Goal: Task Accomplishment & Management: Use online tool/utility

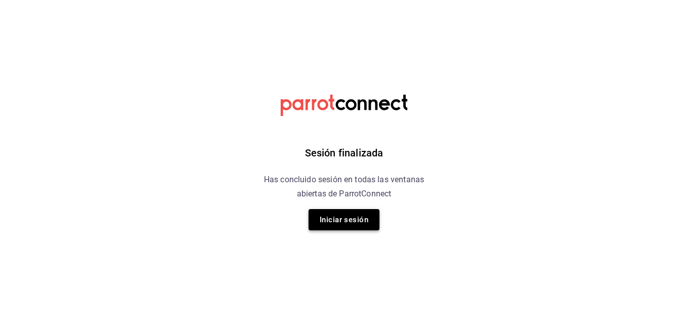
click at [357, 222] on button "Iniciar sesión" at bounding box center [343, 219] width 71 height 21
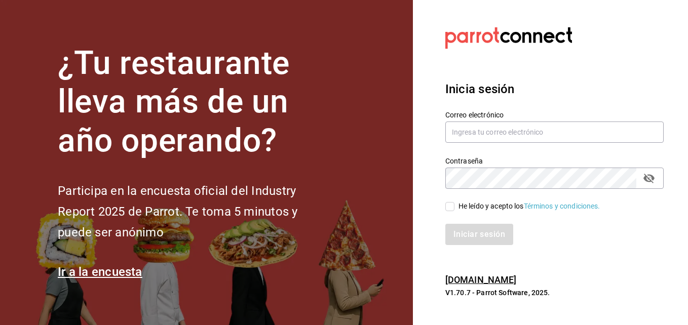
click at [357, 222] on section "¿Tu restaurante lleva más de un año operando? Participa en la encuesta oficial …" at bounding box center [206, 162] width 413 height 325
click at [567, 128] on input "text" at bounding box center [554, 132] width 218 height 21
type input "[EMAIL_ADDRESS][DOMAIN_NAME]"
click at [454, 205] on span "He leído y acepto los Términos y condiciones." at bounding box center [527, 206] width 146 height 11
click at [454, 205] on input "He leído y acepto los Términos y condiciones." at bounding box center [449, 206] width 9 height 9
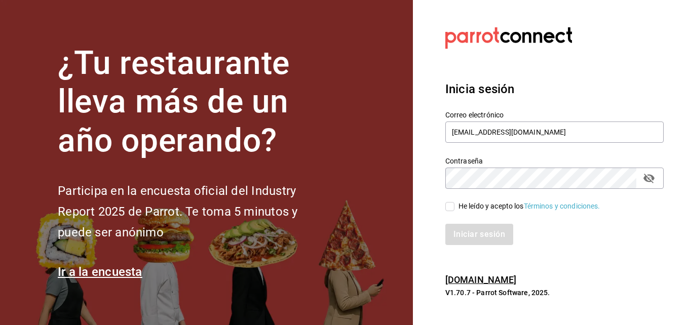
checkbox input "true"
click at [465, 233] on button "Iniciar sesión" at bounding box center [479, 234] width 69 height 21
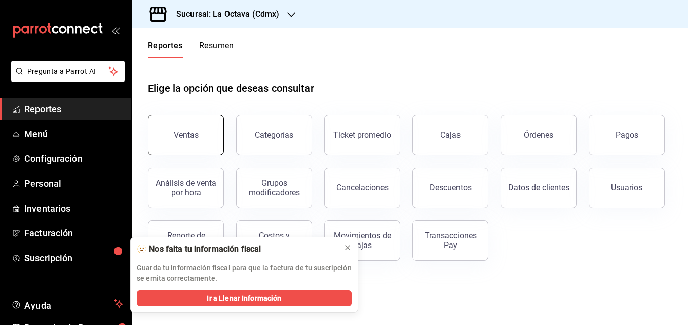
click at [188, 132] on div "Ventas" at bounding box center [186, 135] width 25 height 10
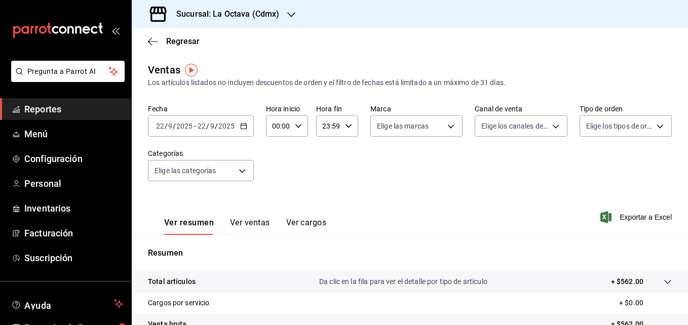
click at [347, 248] on p "Resumen" at bounding box center [410, 253] width 524 height 12
click at [245, 128] on icon "button" at bounding box center [243, 126] width 7 height 7
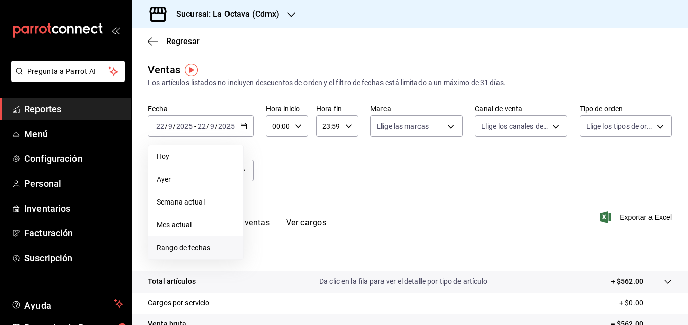
click at [184, 245] on span "Rango de fechas" at bounding box center [195, 248] width 79 height 11
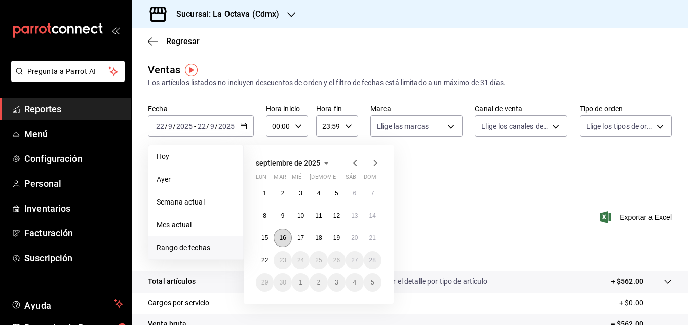
click at [288, 234] on button "16" at bounding box center [282, 238] width 18 height 18
click at [352, 238] on abbr "20" at bounding box center [354, 237] width 7 height 7
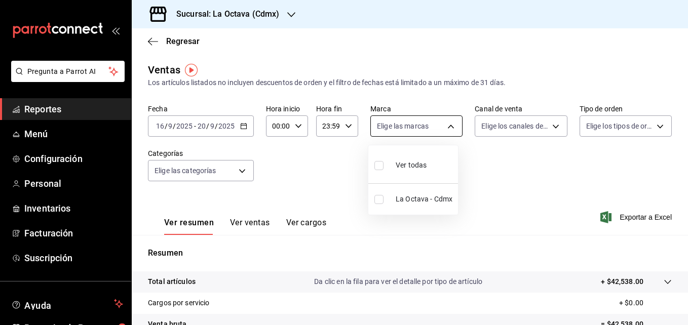
click at [445, 130] on body "Pregunta a Parrot AI Reportes Menú Configuración Personal Inventarios Facturaci…" at bounding box center [344, 162] width 688 height 325
click at [445, 130] on div at bounding box center [344, 162] width 688 height 325
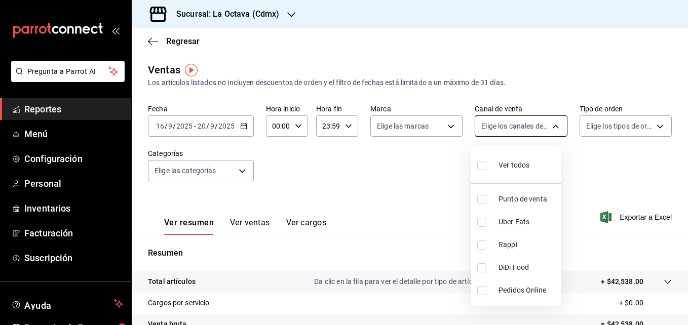
click at [523, 131] on body "Pregunta a Parrot AI Reportes Menú Configuración Personal Inventarios Facturaci…" at bounding box center [344, 162] width 688 height 325
click at [523, 131] on div at bounding box center [344, 162] width 688 height 325
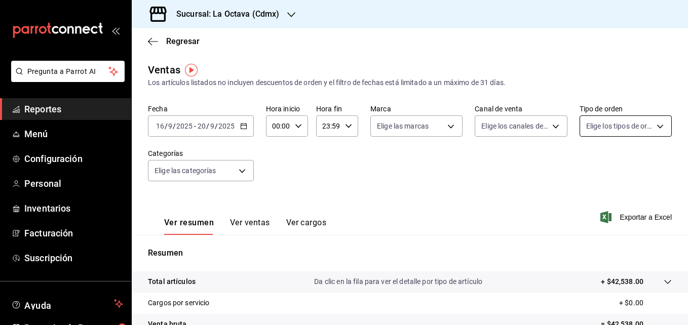
click at [653, 120] on body "Pregunta a Parrot AI Reportes Menú Configuración Personal Inventarios Facturaci…" at bounding box center [344, 162] width 688 height 325
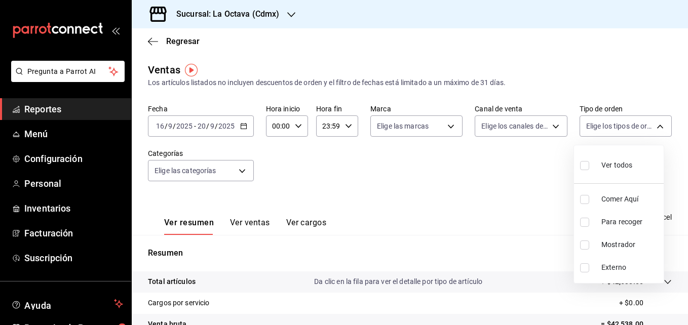
click at [233, 174] on div at bounding box center [344, 162] width 688 height 325
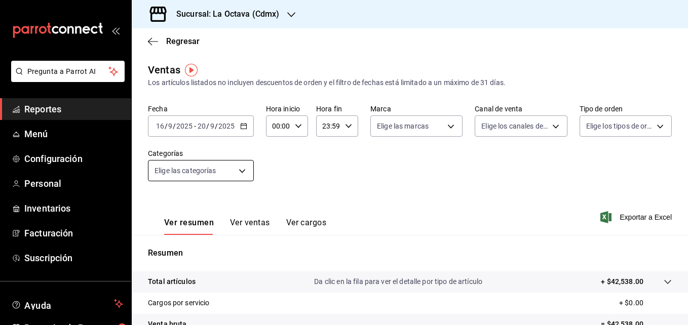
click at [239, 174] on body "Pregunta a Parrot AI Reportes Menú Configuración Personal Inventarios Facturaci…" at bounding box center [344, 162] width 688 height 325
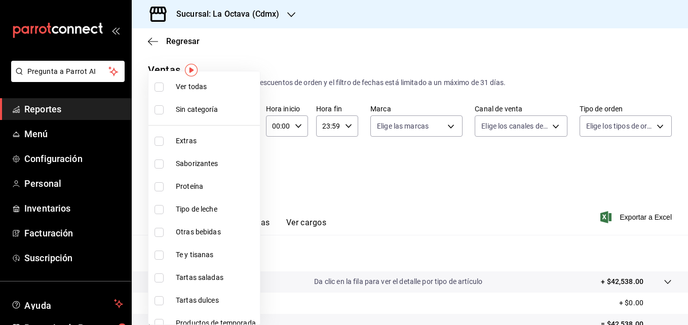
click at [224, 207] on span "Tipo de leche" at bounding box center [216, 209] width 80 height 11
type input "cdd0c178-24a2-4254-b145-4de5f157762c"
checkbox input "true"
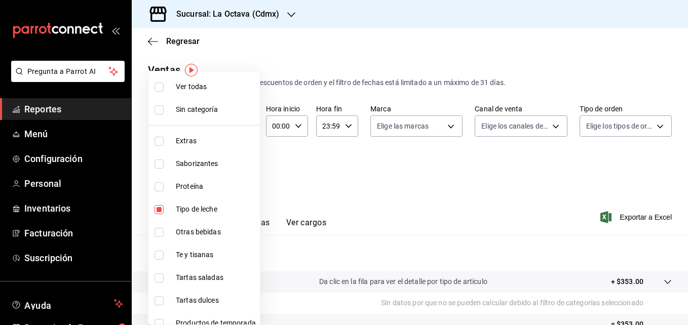
click at [668, 68] on div at bounding box center [344, 162] width 688 height 325
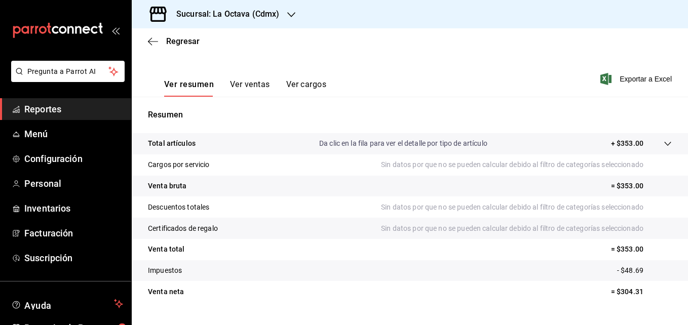
scroll to position [160, 0]
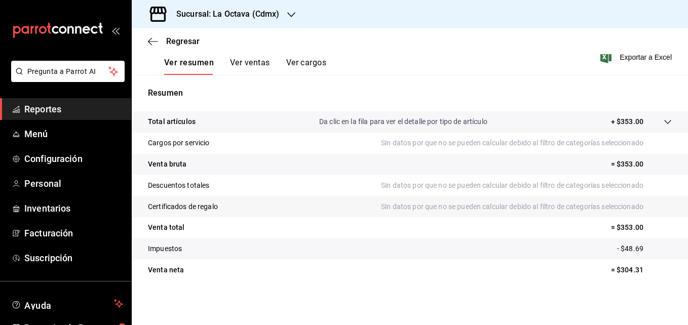
click at [243, 66] on button "Ver ventas" at bounding box center [250, 66] width 40 height 17
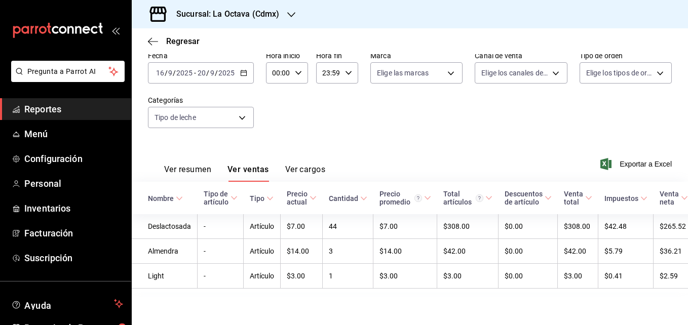
scroll to position [0, 18]
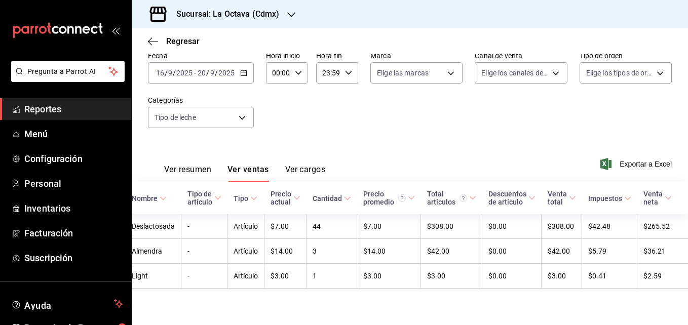
click at [227, 165] on button "Ver ventas" at bounding box center [248, 173] width 42 height 17
